Goal: Task Accomplishment & Management: Use online tool/utility

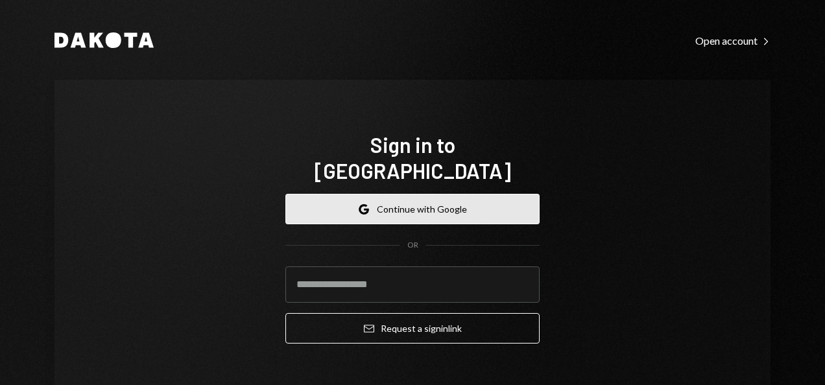
click at [415, 194] on button "Google Continue with Google" at bounding box center [412, 209] width 254 height 30
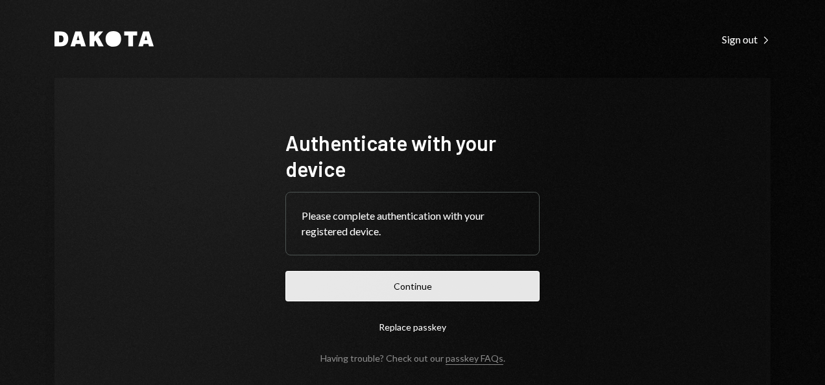
click at [408, 282] on button "Continue" at bounding box center [412, 286] width 254 height 30
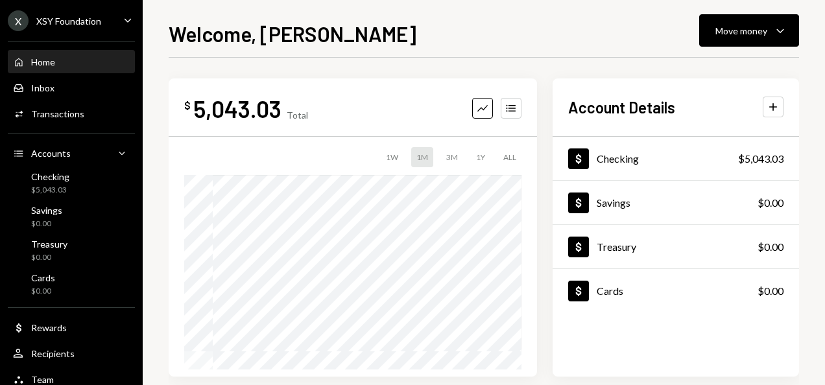
click at [60, 12] on div "X XSY Foundation" at bounding box center [54, 20] width 93 height 21
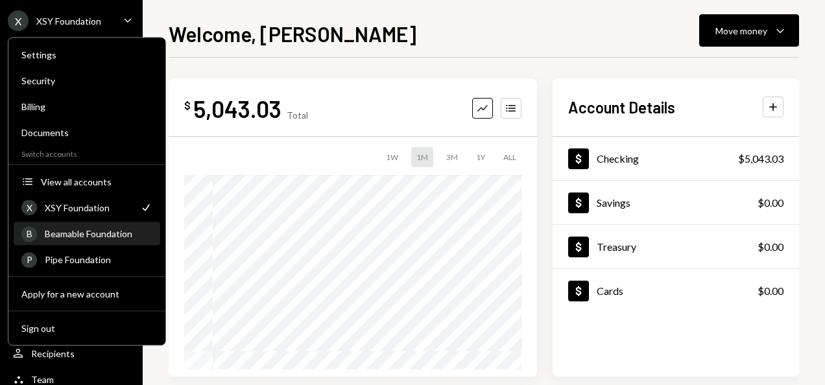
click at [77, 232] on div "Beamable Foundation" at bounding box center [99, 233] width 108 height 11
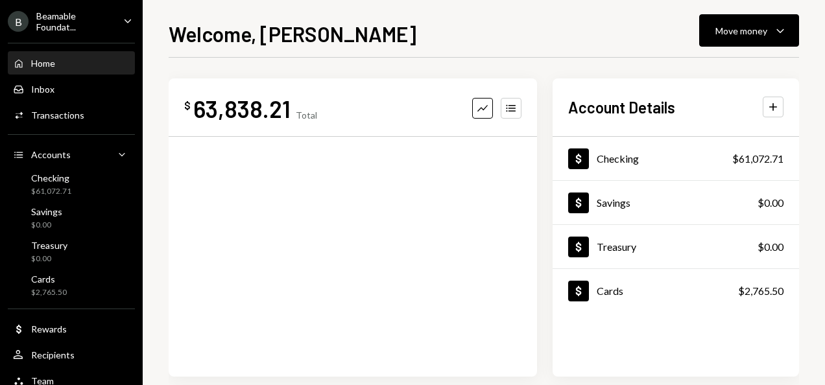
click at [91, 27] on div "Beamable Foundat..." at bounding box center [74, 21] width 77 height 22
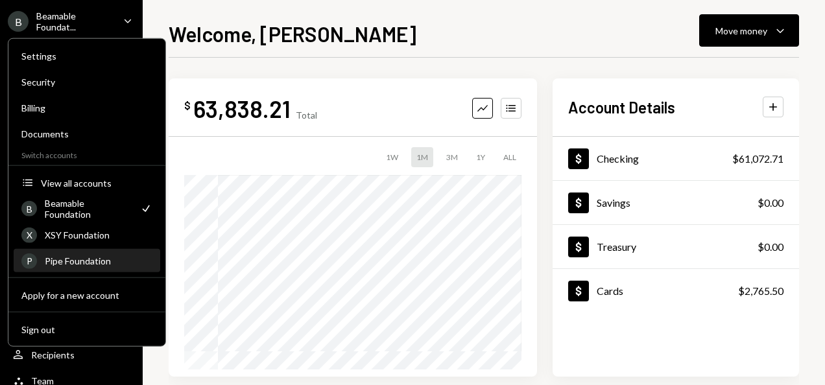
click at [112, 270] on div "P Pipe Foundation" at bounding box center [86, 261] width 131 height 22
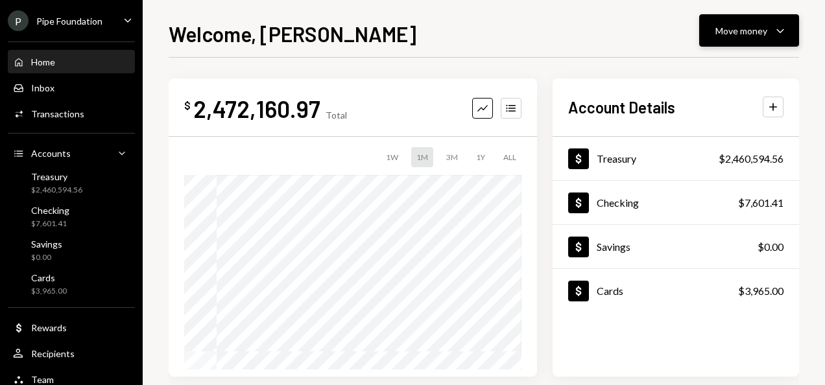
click at [744, 25] on div "Move money" at bounding box center [741, 31] width 52 height 14
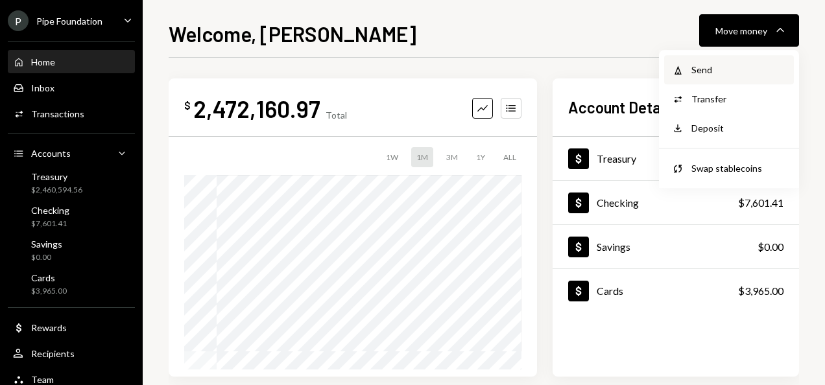
click at [718, 66] on div "Send" at bounding box center [738, 70] width 95 height 14
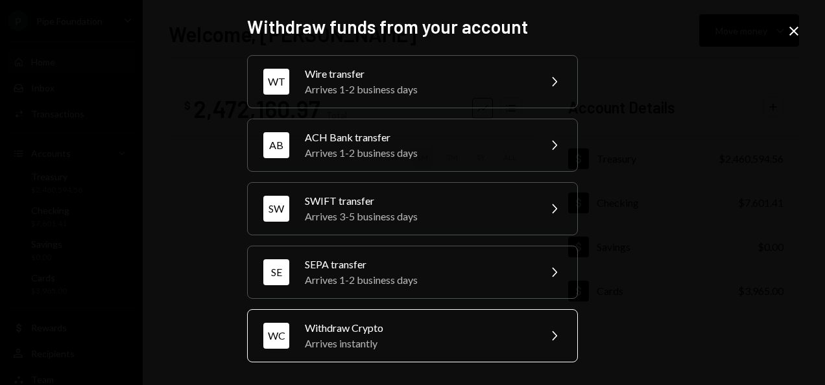
click at [422, 326] on div "Withdraw Crypto" at bounding box center [418, 328] width 226 height 16
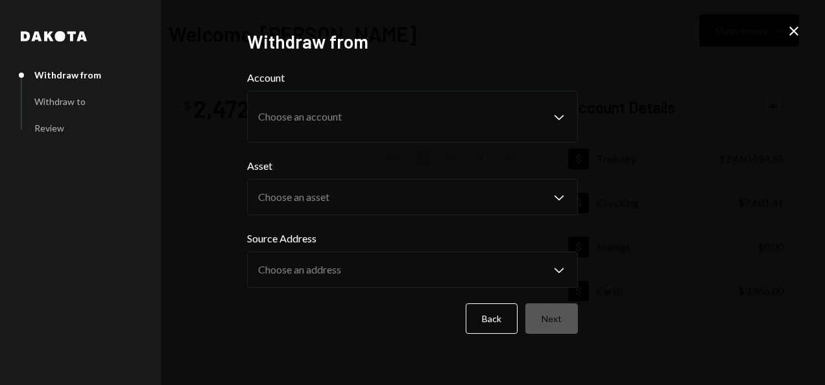
click at [795, 30] on icon at bounding box center [793, 31] width 9 height 9
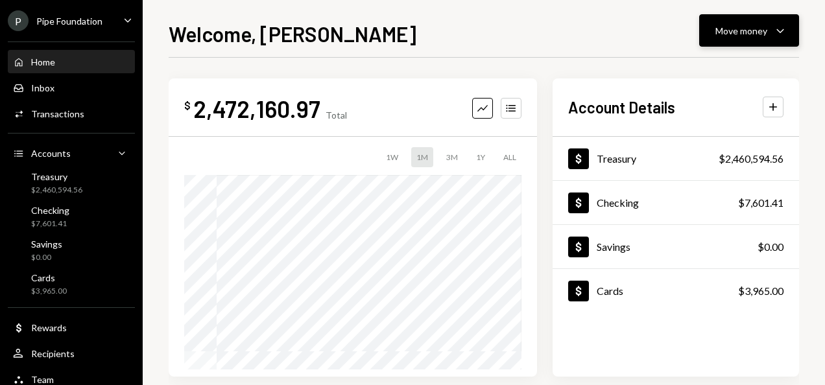
click at [720, 28] on div "Move money" at bounding box center [741, 31] width 52 height 14
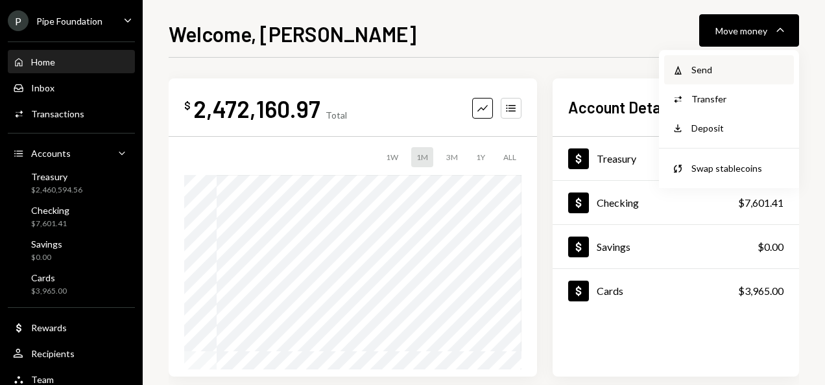
click at [722, 67] on div "Send" at bounding box center [738, 70] width 95 height 14
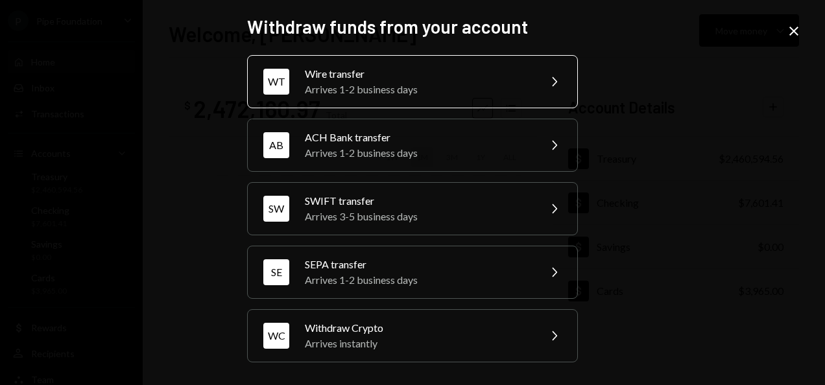
click at [353, 88] on div "Arrives 1-2 business days" at bounding box center [418, 90] width 226 height 16
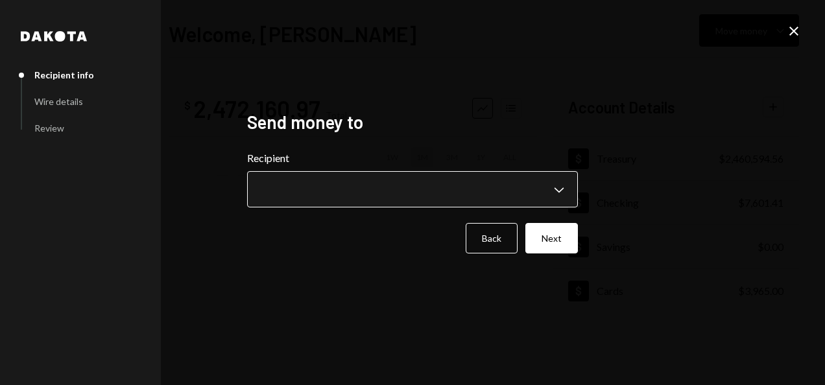
click at [364, 193] on body "**********" at bounding box center [412, 192] width 825 height 385
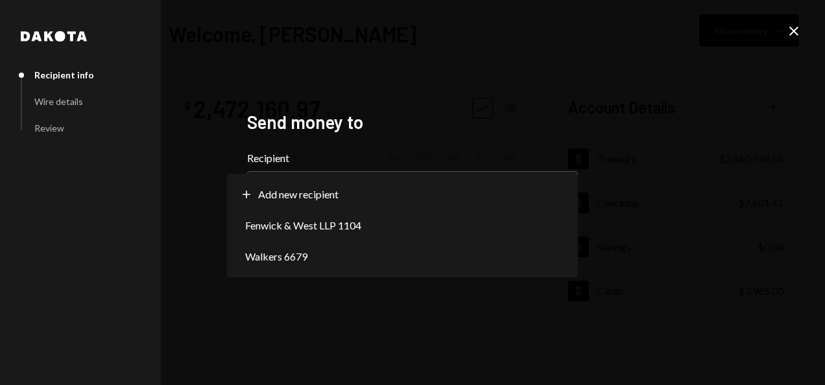
click at [798, 31] on icon "Close" at bounding box center [794, 31] width 16 height 16
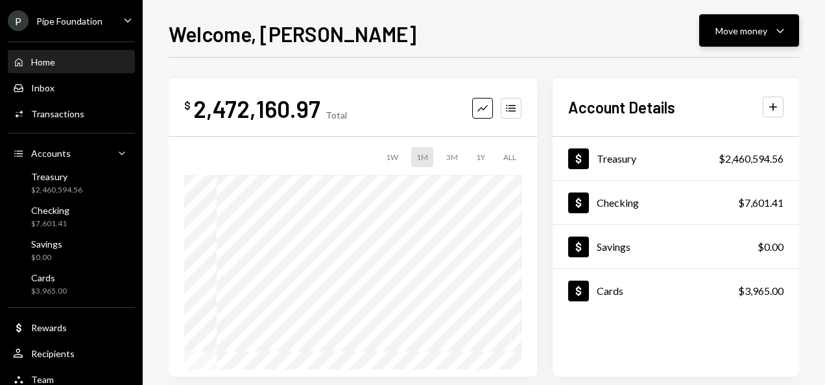
click at [741, 30] on div "Move money" at bounding box center [741, 31] width 52 height 14
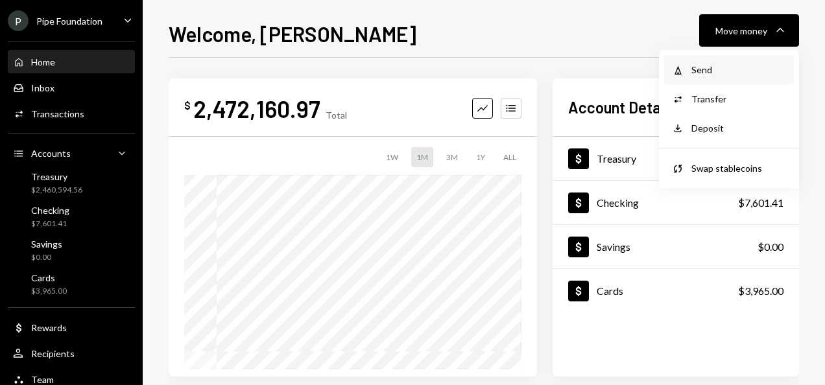
click at [708, 76] on div "Send" at bounding box center [738, 70] width 95 height 14
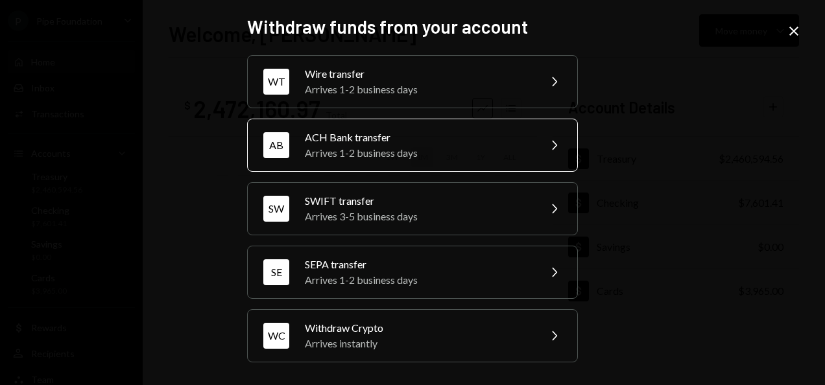
click at [416, 147] on div "Arrives 1-2 business days" at bounding box center [418, 153] width 226 height 16
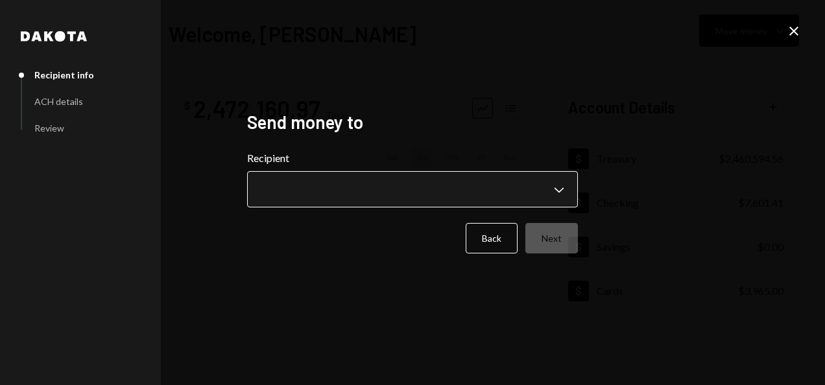
click at [368, 183] on body "**********" at bounding box center [412, 192] width 825 height 385
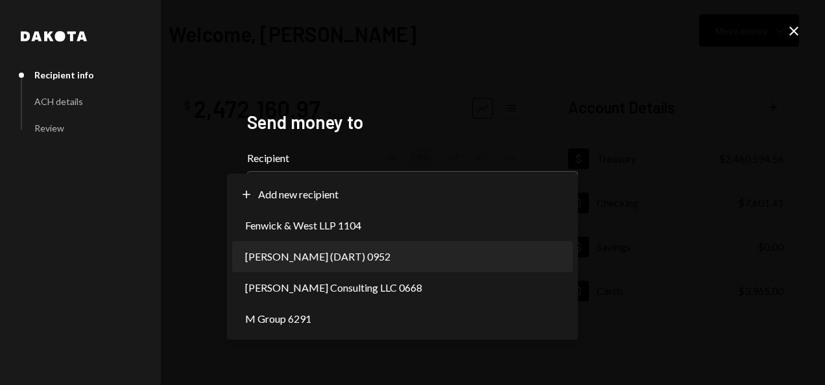
select select "**********"
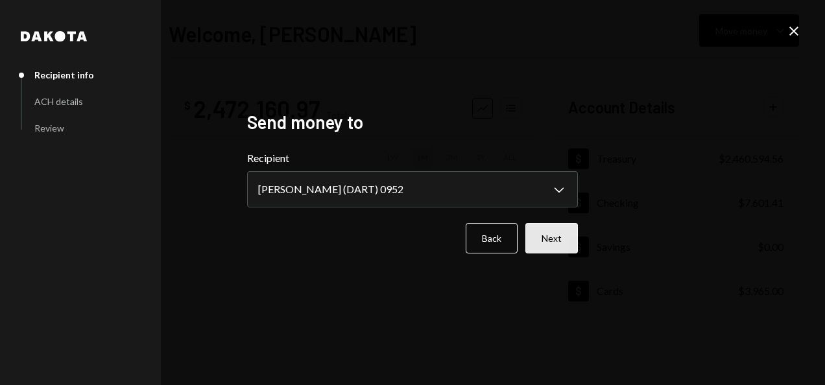
click at [549, 232] on button "Next" at bounding box center [551, 238] width 53 height 30
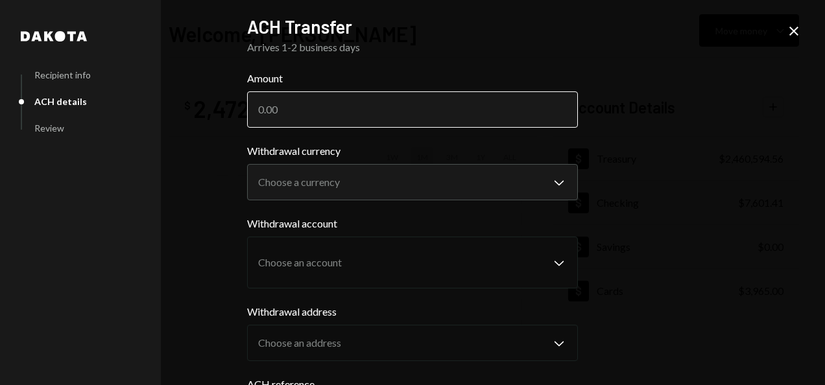
click at [281, 112] on input "Amount" at bounding box center [412, 109] width 331 height 36
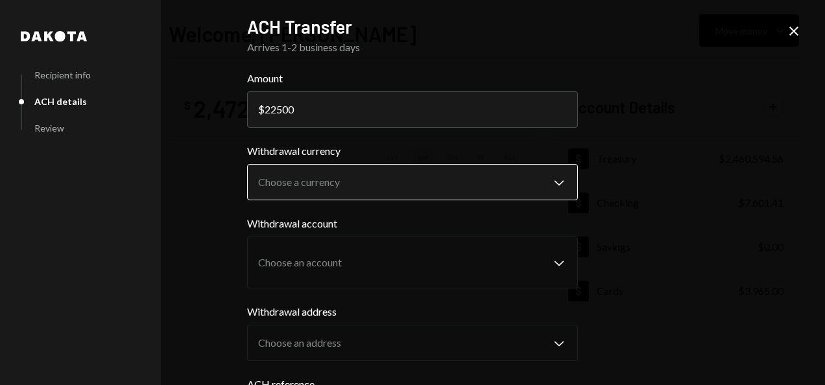
type input "22500"
click at [370, 176] on body "P Pipe Foundation Caret Down Home Home Inbox Inbox Activities Transactions Acco…" at bounding box center [412, 192] width 825 height 385
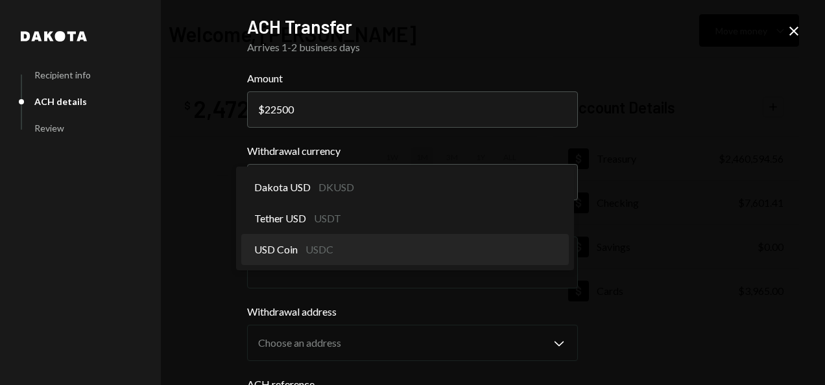
select select "****"
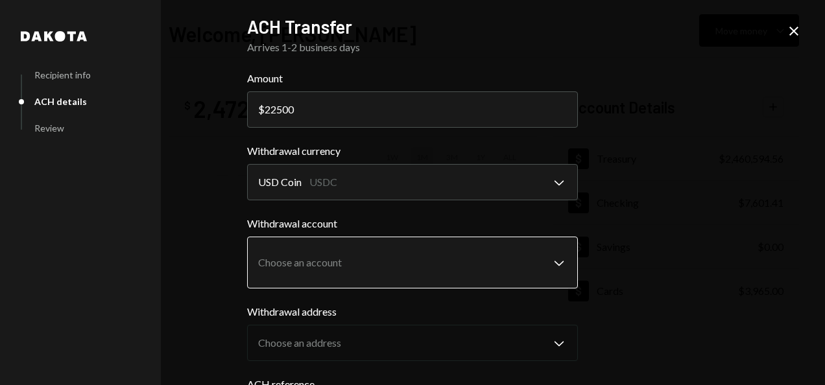
scroll to position [65, 0]
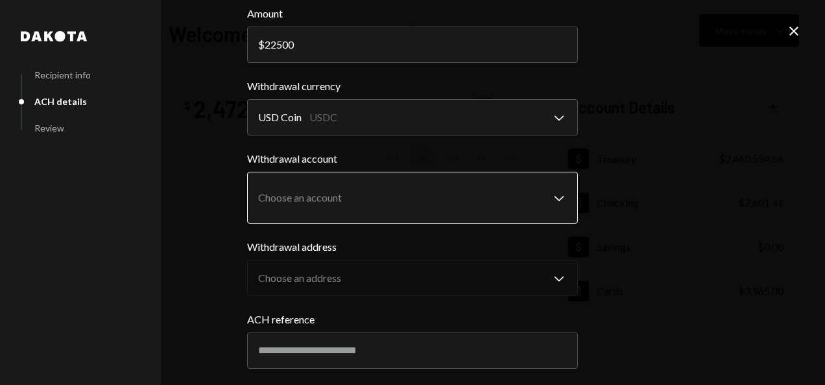
click at [346, 203] on body "P Pipe Foundation Caret Down Home Home Inbox Inbox Activities Transactions Acco…" at bounding box center [412, 192] width 825 height 385
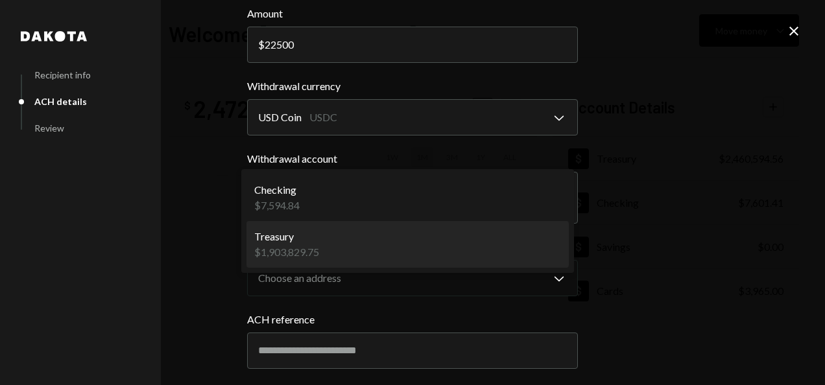
select select "**********"
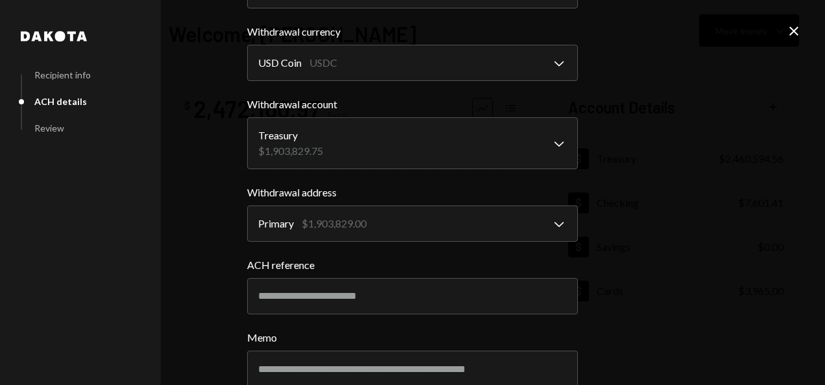
scroll to position [130, 0]
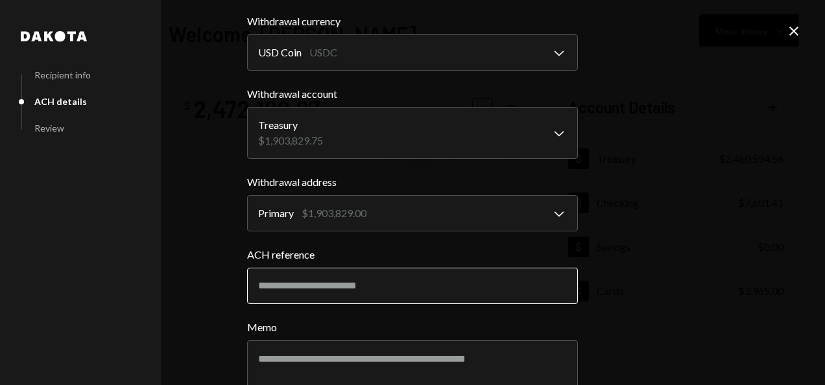
click at [344, 279] on input "ACH reference" at bounding box center [412, 286] width 331 height 36
paste input "**********"
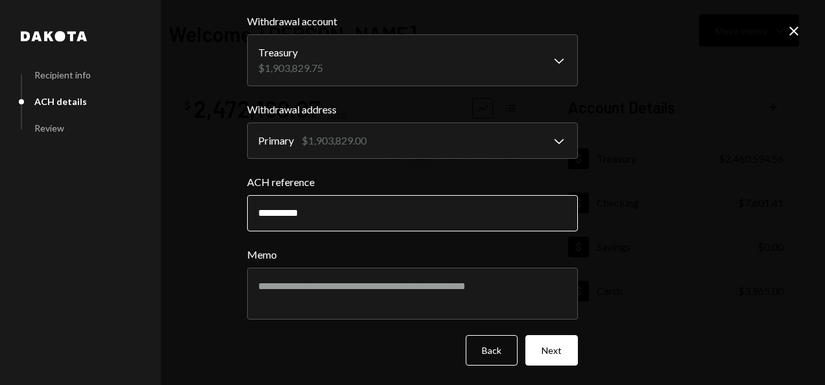
click at [363, 218] on input "**********" at bounding box center [412, 213] width 331 height 36
paste input "text"
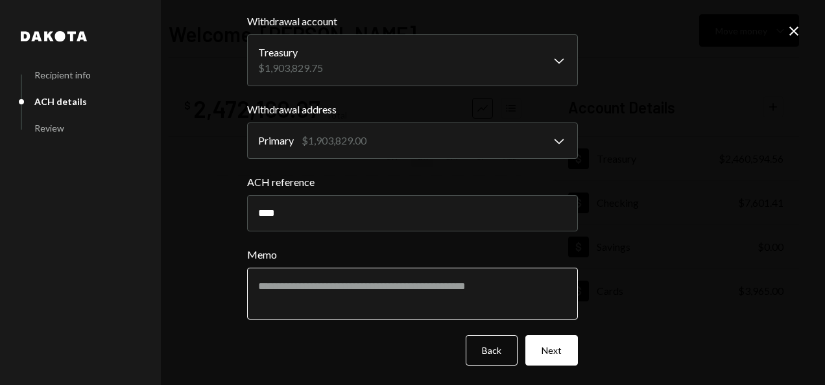
type input "****"
click at [335, 287] on textarea "Memo" at bounding box center [412, 294] width 331 height 52
paste textarea "*****"
type textarea "**********"
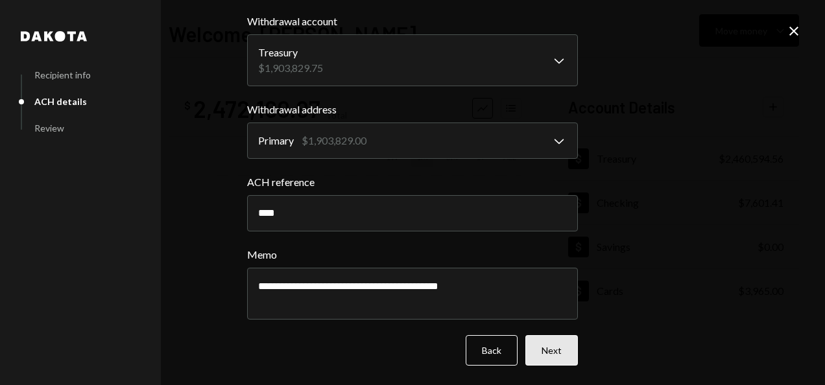
click at [562, 360] on button "Next" at bounding box center [551, 350] width 53 height 30
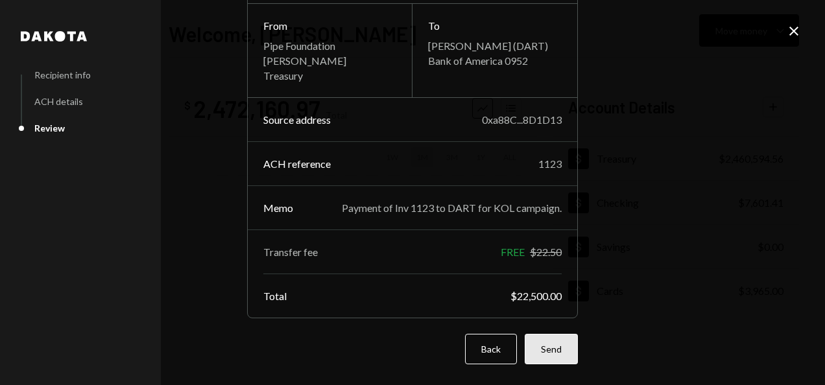
click at [543, 353] on button "Send" at bounding box center [551, 349] width 53 height 30
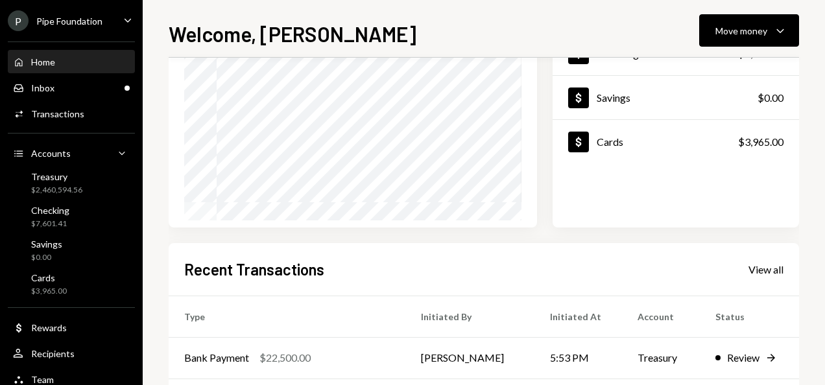
scroll to position [195, 0]
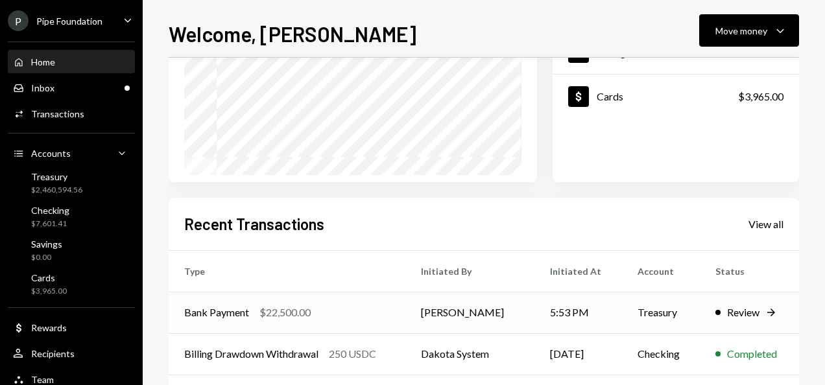
click at [607, 319] on td "5:53 PM" at bounding box center [578, 313] width 88 height 42
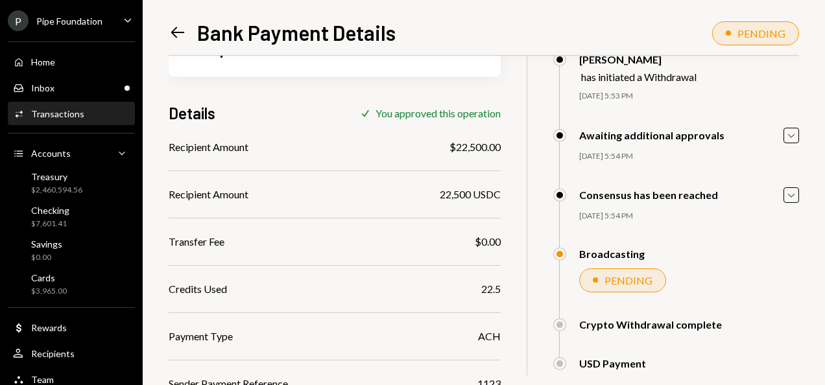
scroll to position [130, 0]
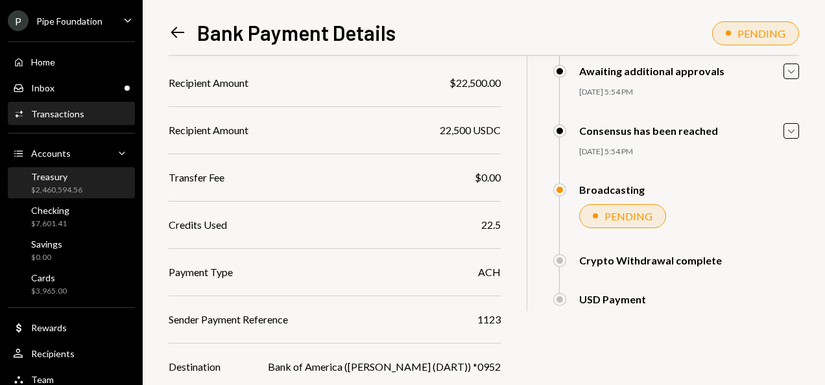
click at [69, 182] on div "Treasury $2,460,594.56" at bounding box center [56, 183] width 51 height 25
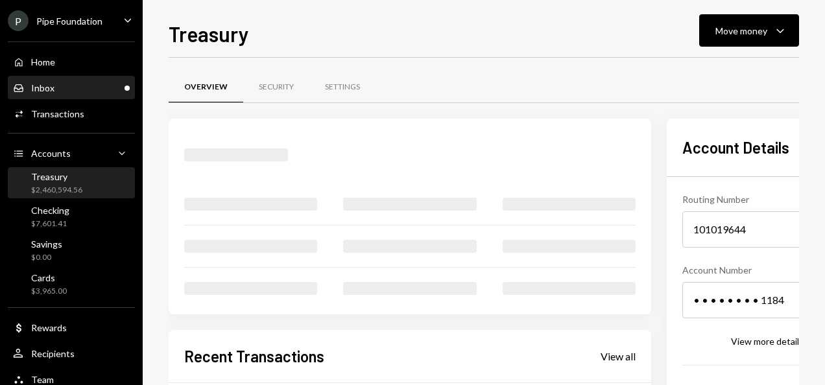
click at [58, 80] on div "Inbox Inbox" at bounding box center [71, 88] width 117 height 22
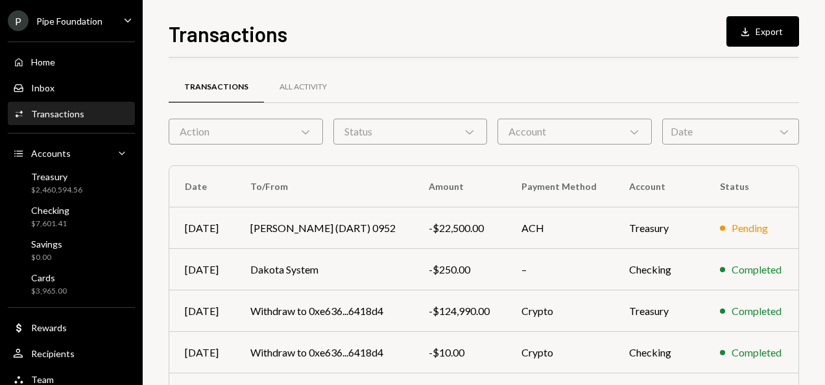
click at [377, 208] on td "Jane V Herman Llc (DART) 0952" at bounding box center [324, 229] width 178 height 42
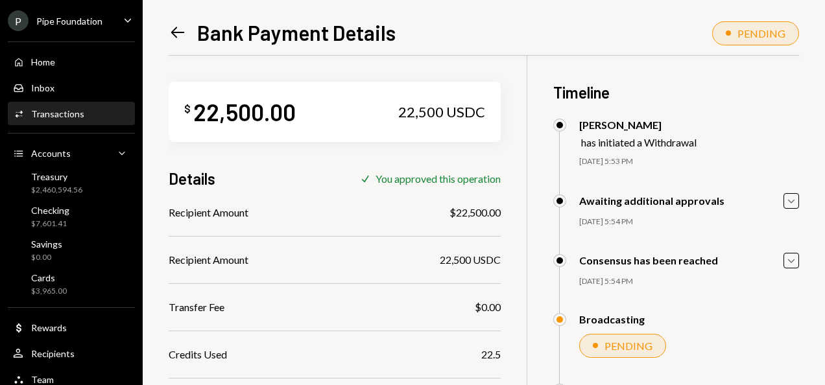
scroll to position [214, 0]
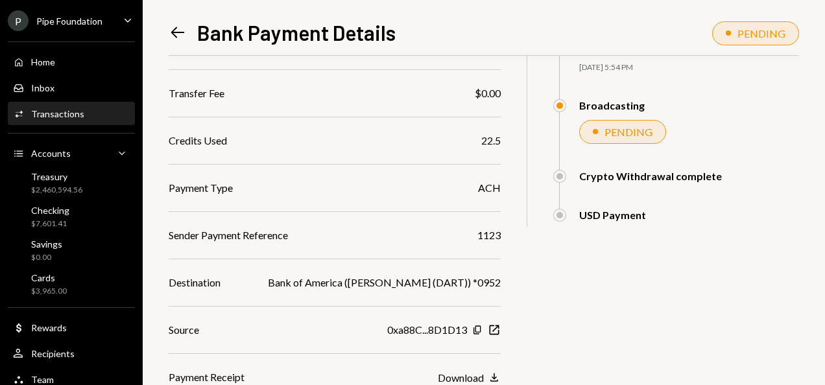
click at [180, 31] on icon "Left Arrow" at bounding box center [178, 32] width 18 height 18
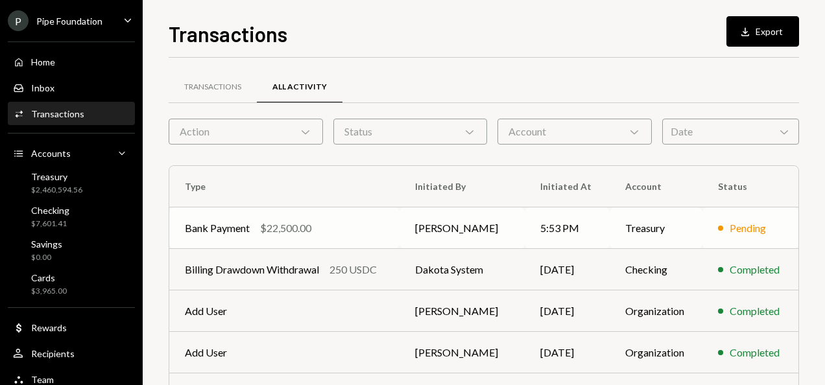
drag, startPoint x: 231, startPoint y: 235, endPoint x: 226, endPoint y: 226, distance: 9.9
click at [228, 232] on div "Bank Payment" at bounding box center [217, 229] width 65 height 16
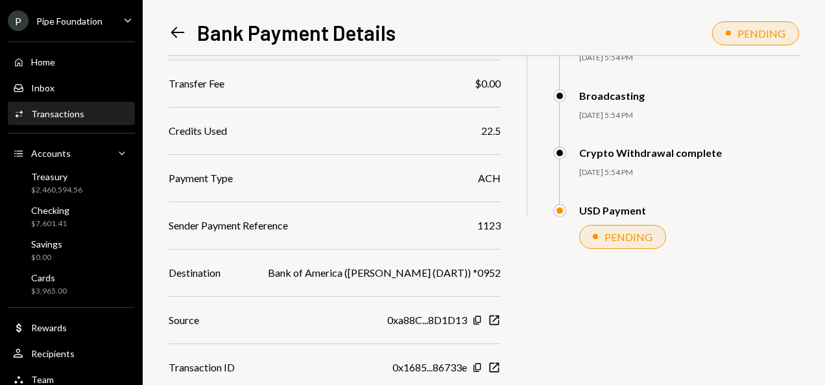
scroll to position [261, 0]
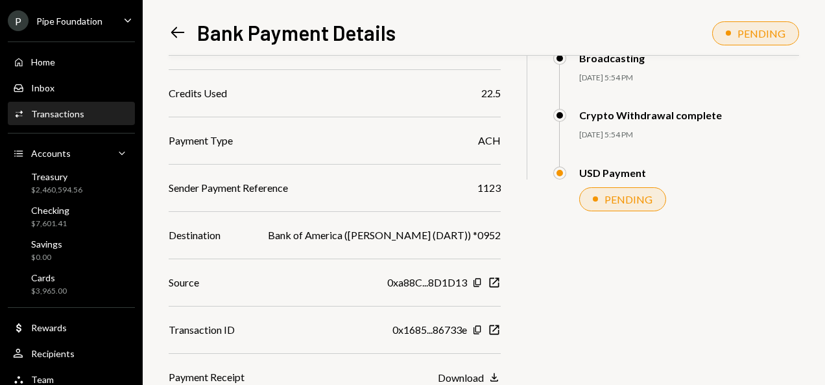
click at [179, 34] on icon "Left Arrow" at bounding box center [178, 32] width 18 height 18
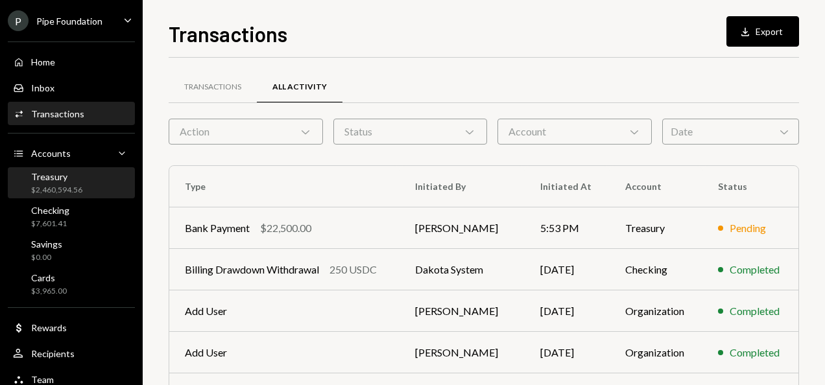
click at [80, 184] on div "Treasury $2,460,594.56" at bounding box center [56, 183] width 51 height 25
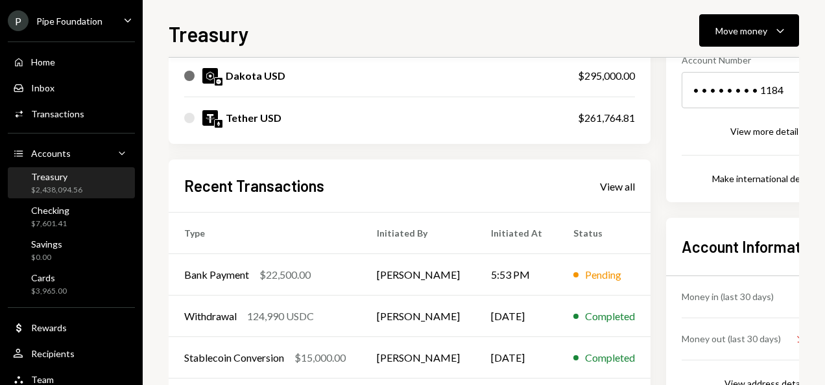
scroll to position [259, 0]
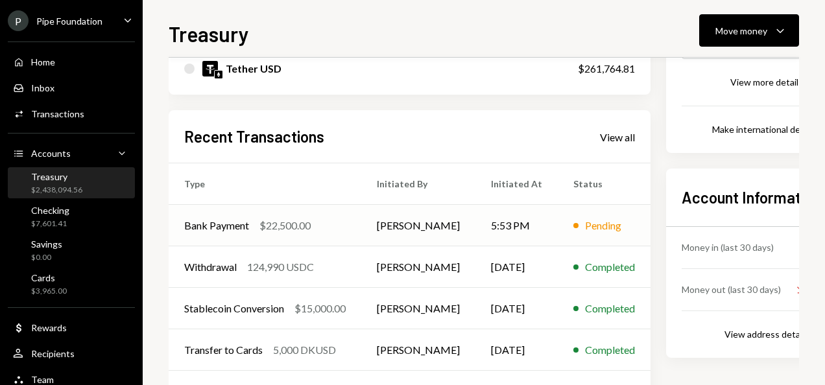
click at [415, 228] on td "[PERSON_NAME]" at bounding box center [418, 226] width 114 height 42
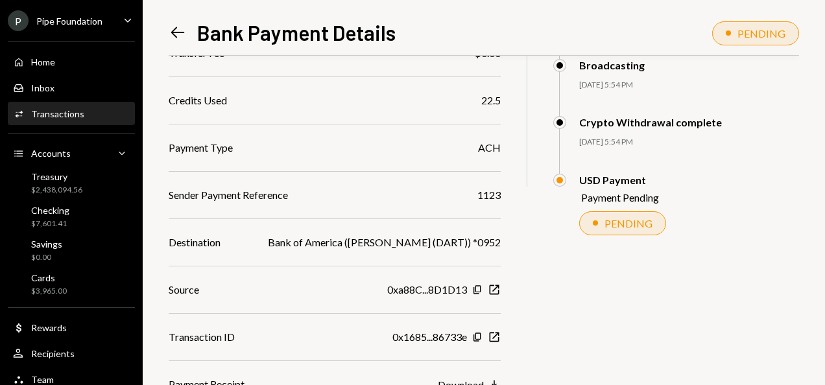
scroll to position [261, 0]
